Goal: Find specific page/section: Find specific page/section

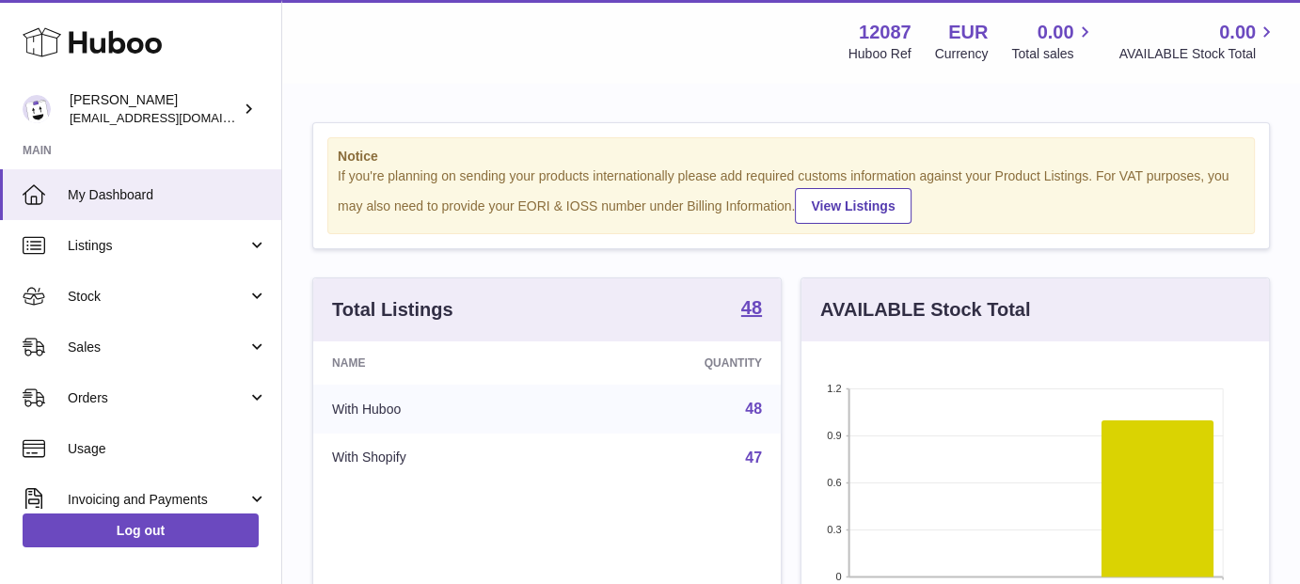
scroll to position [294, 468]
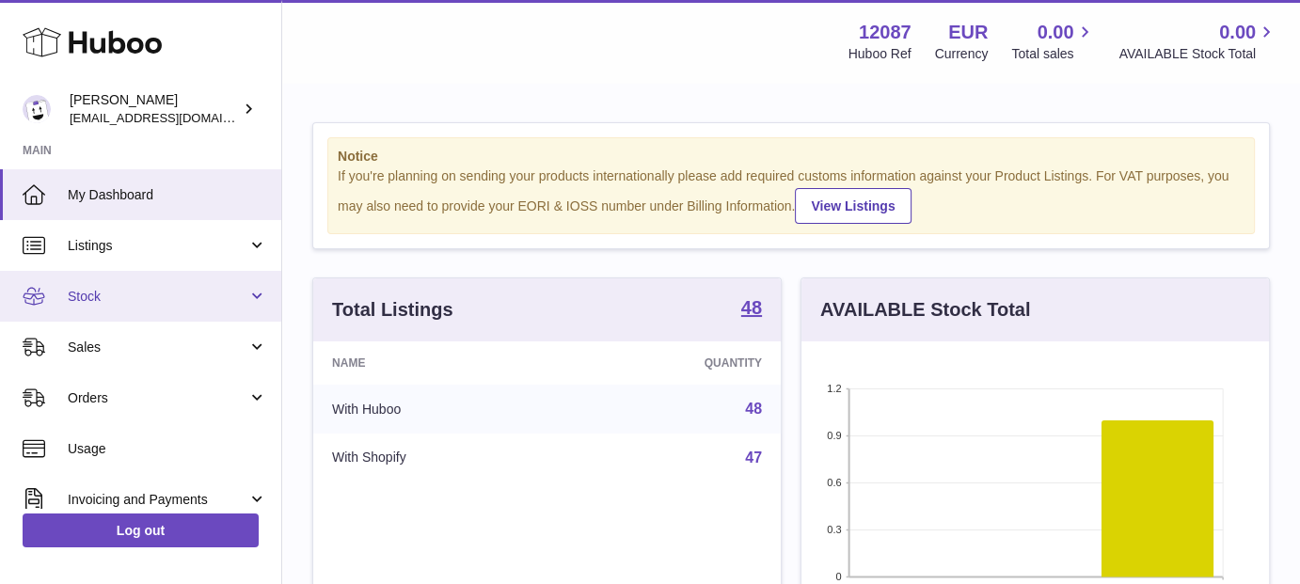
click at [166, 290] on span "Stock" at bounding box center [158, 297] width 180 height 18
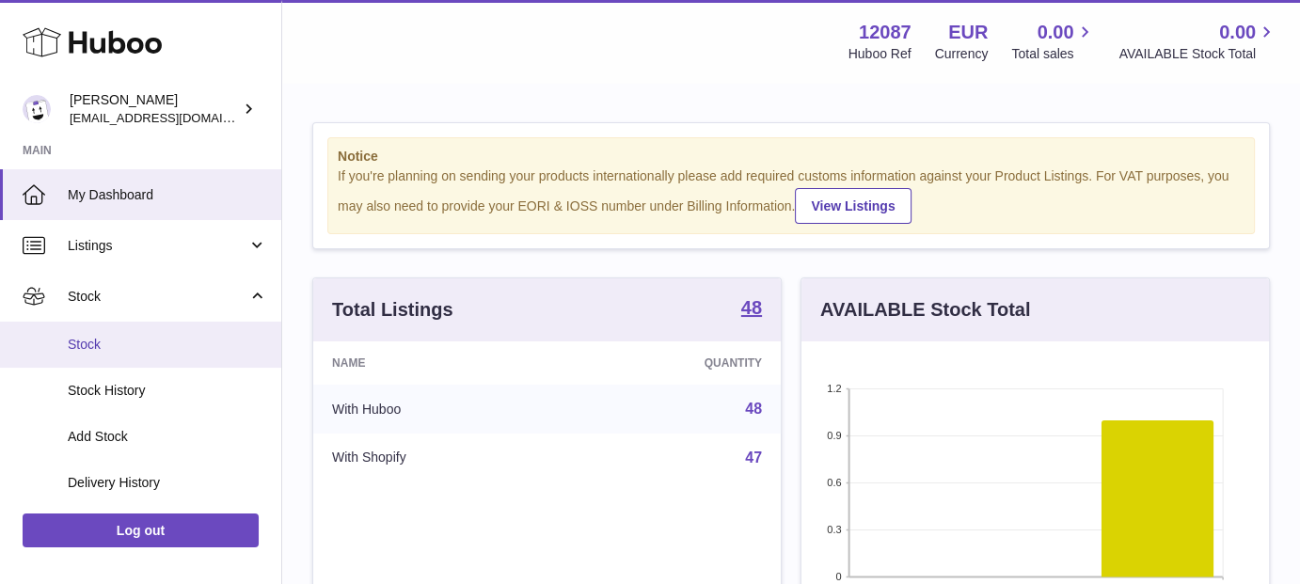
click at [134, 341] on span "Stock" at bounding box center [167, 345] width 199 height 18
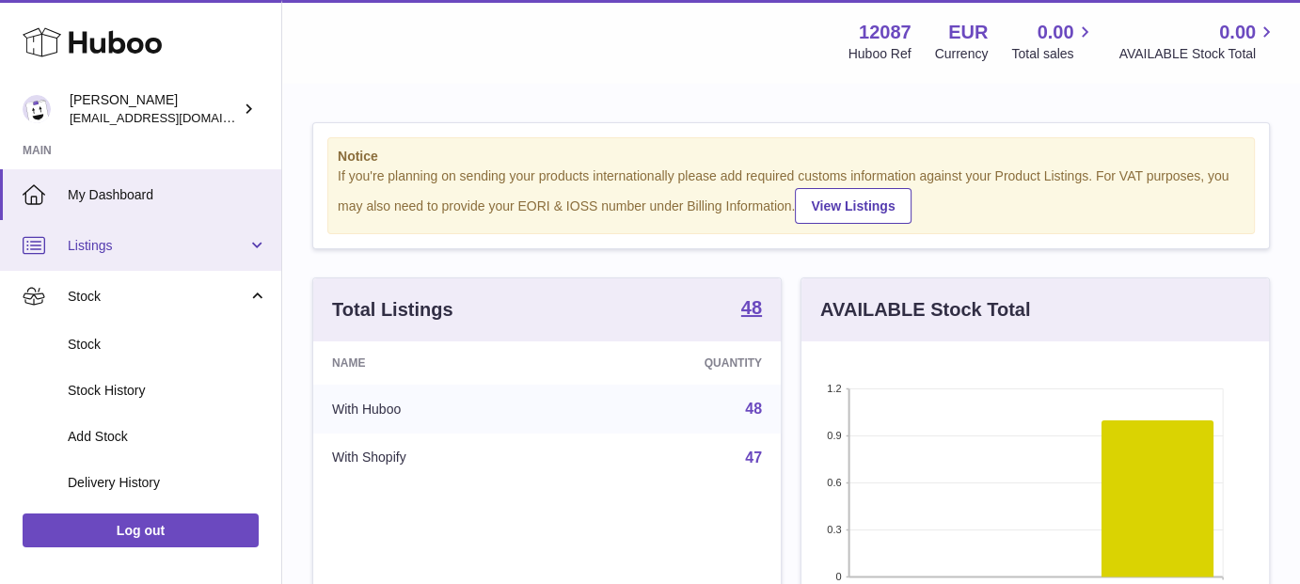
click at [160, 252] on span "Listings" at bounding box center [158, 246] width 180 height 18
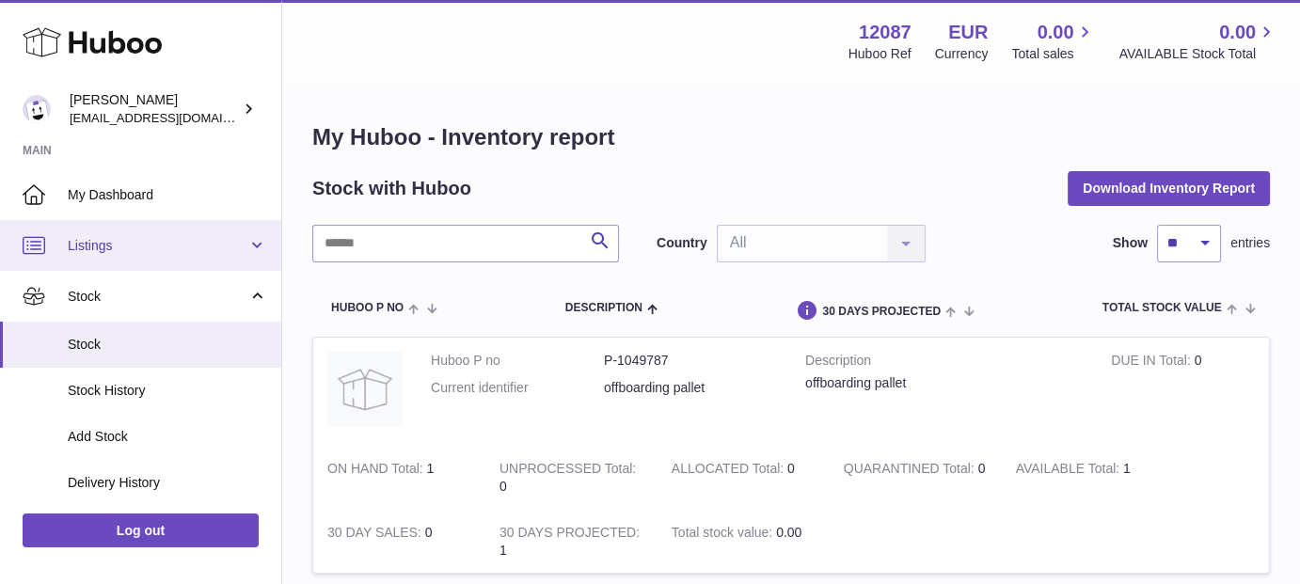
click at [159, 240] on span "Listings" at bounding box center [158, 246] width 180 height 18
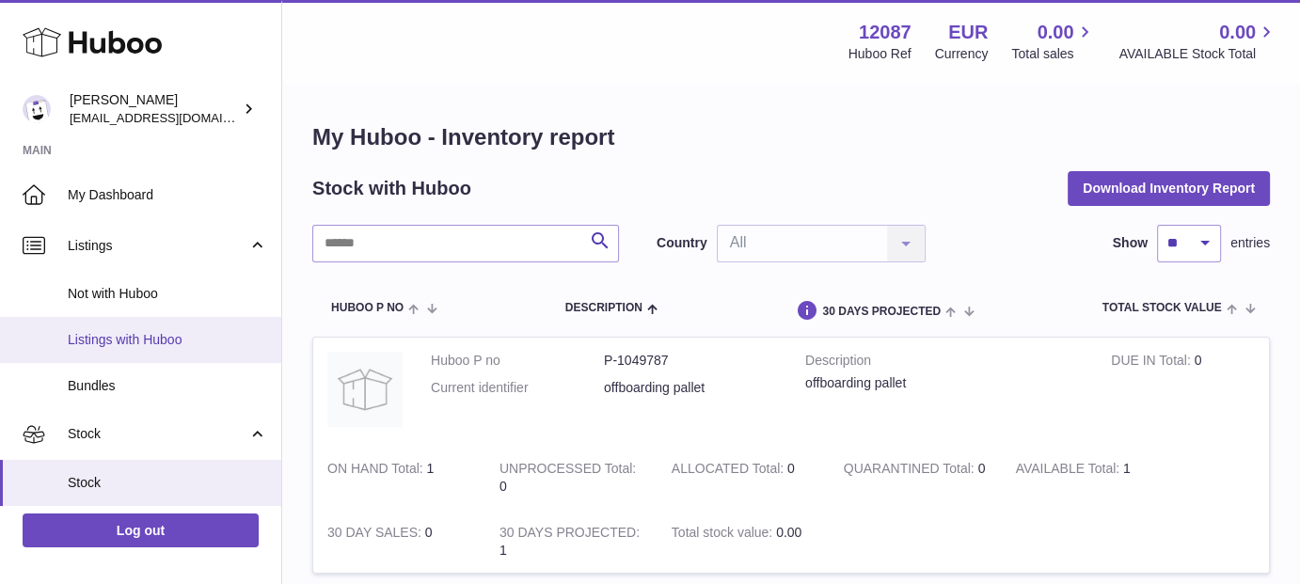
click at [143, 332] on span "Listings with Huboo" at bounding box center [167, 340] width 199 height 18
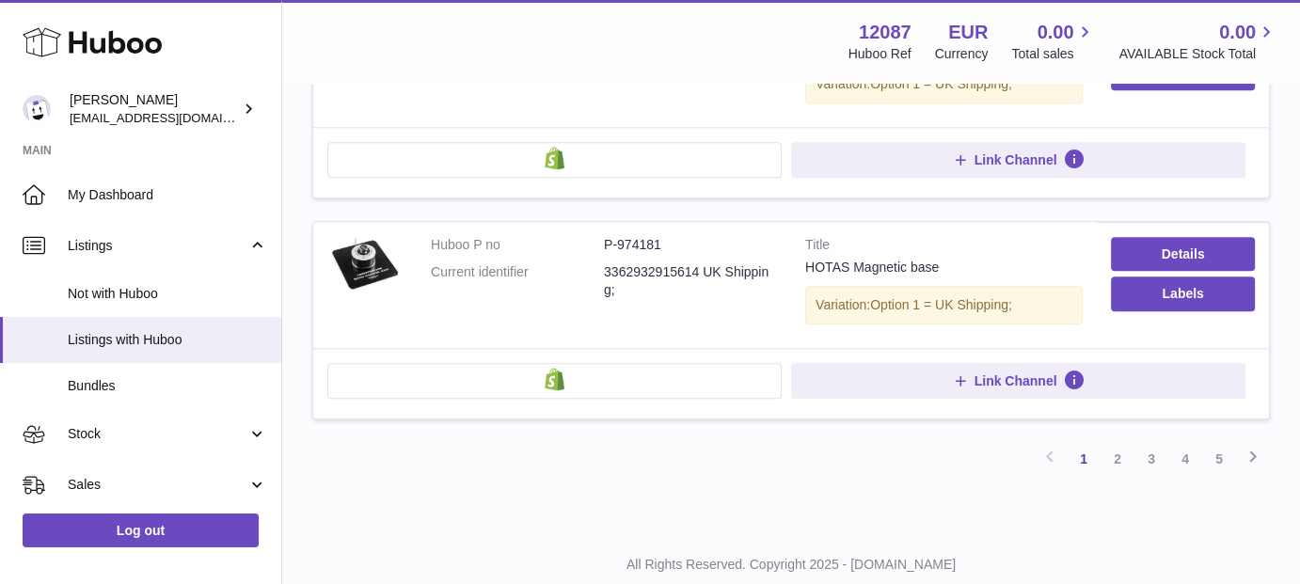
scroll to position [2122, 0]
